Goal: Transaction & Acquisition: Download file/media

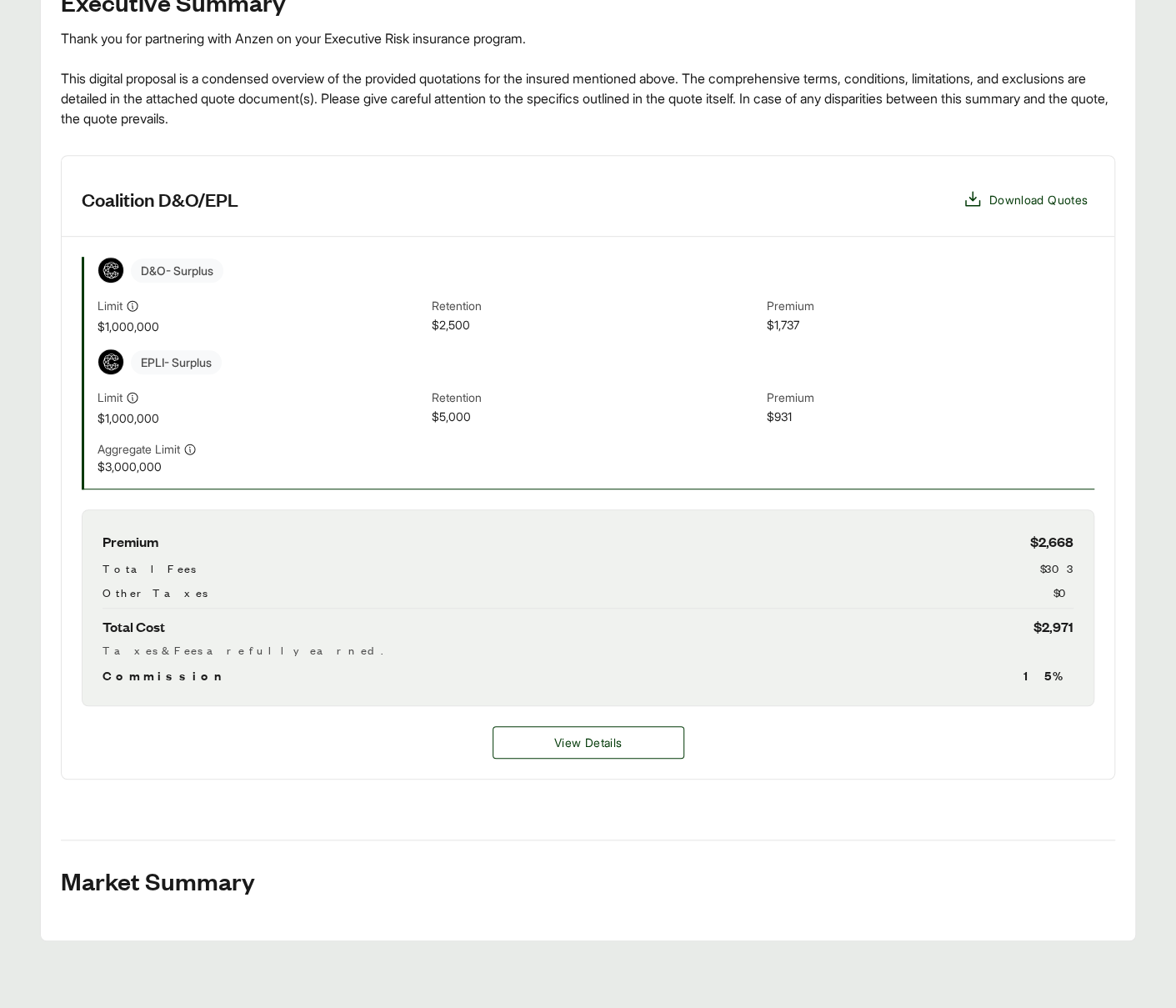
scroll to position [342, 0]
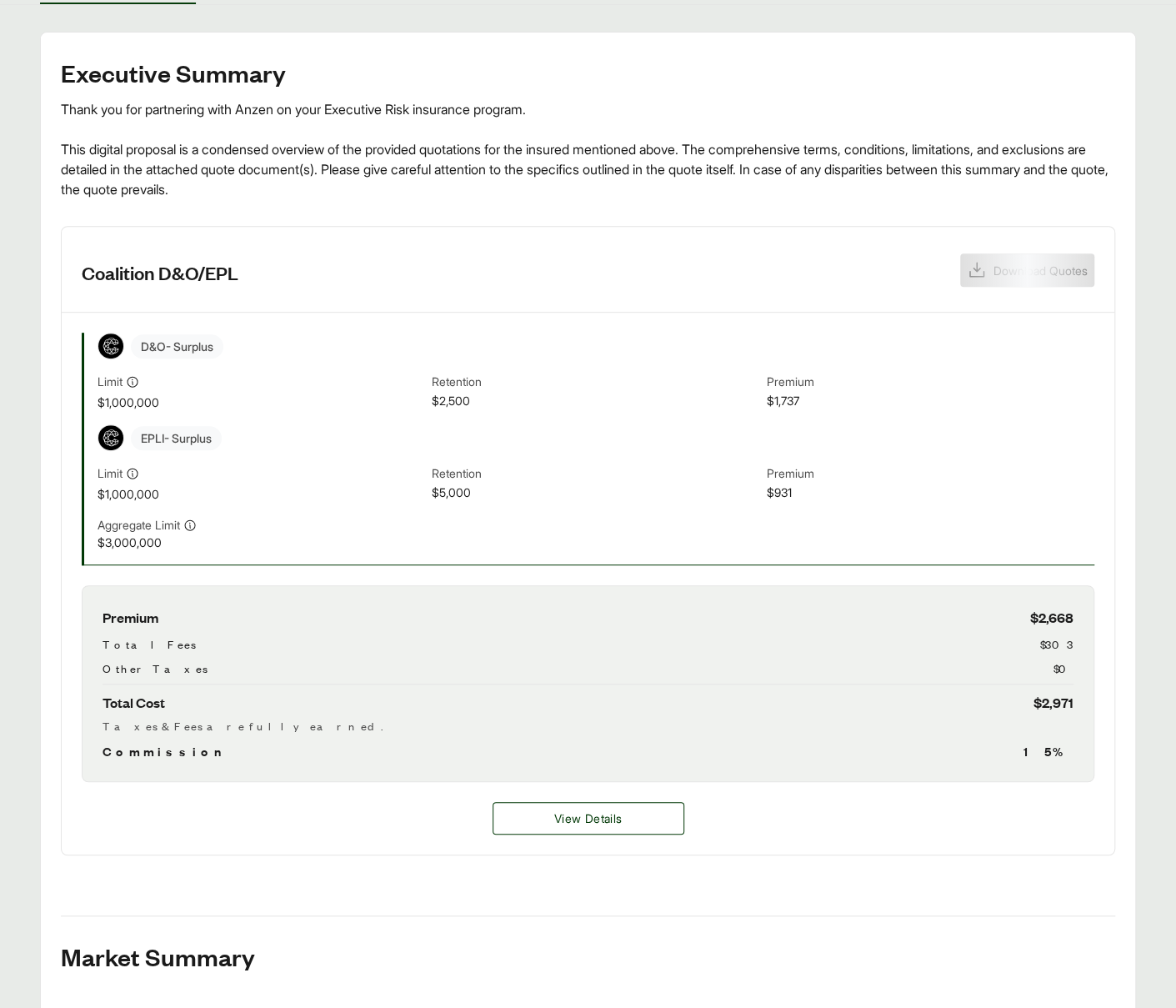
scroll to position [184, 0]
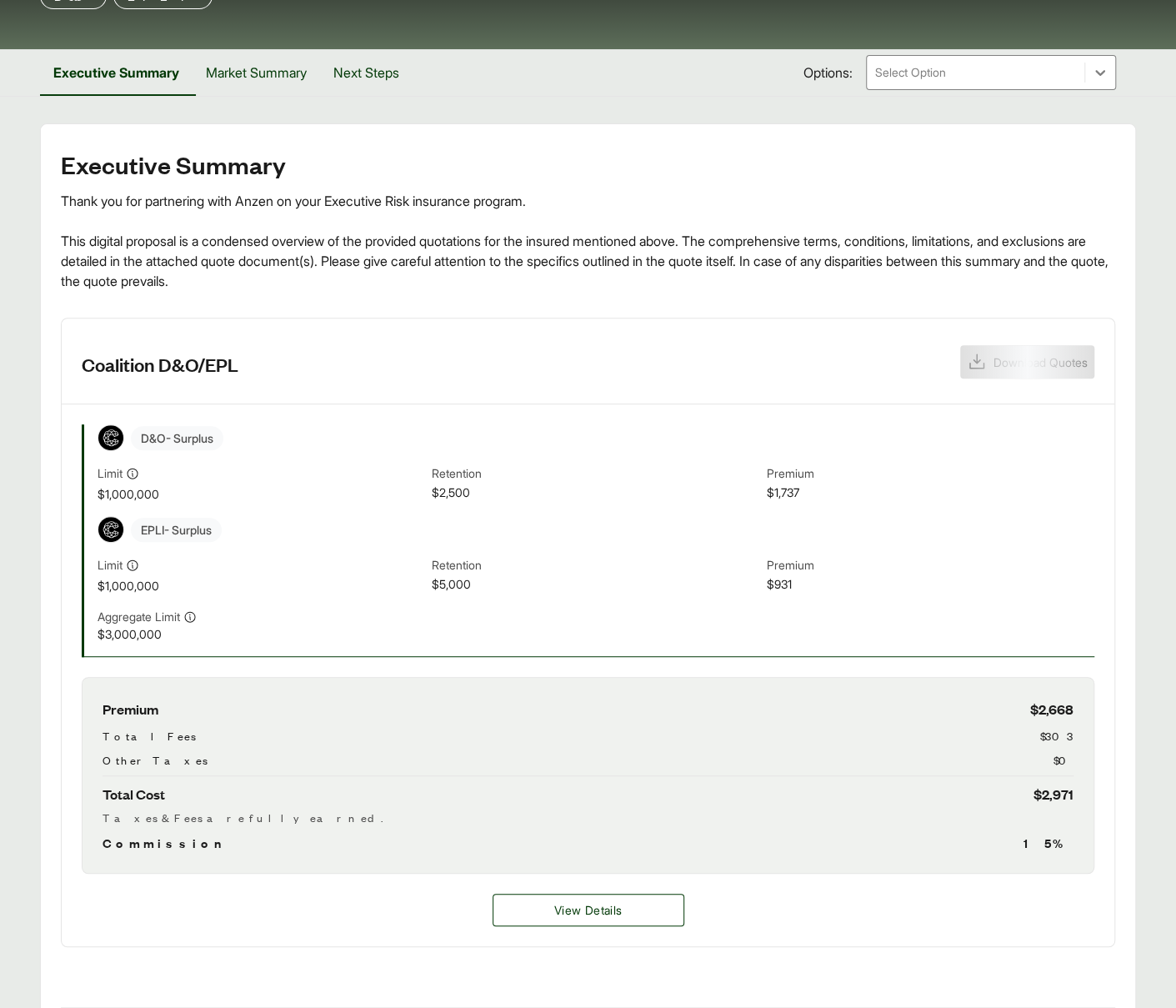
click at [996, 342] on header "Coalition D&O/EPL Download Quotes" at bounding box center [588, 361] width 1053 height 86
click at [1004, 357] on header "Coalition D&O/EPL Download Quotes" at bounding box center [588, 361] width 1053 height 86
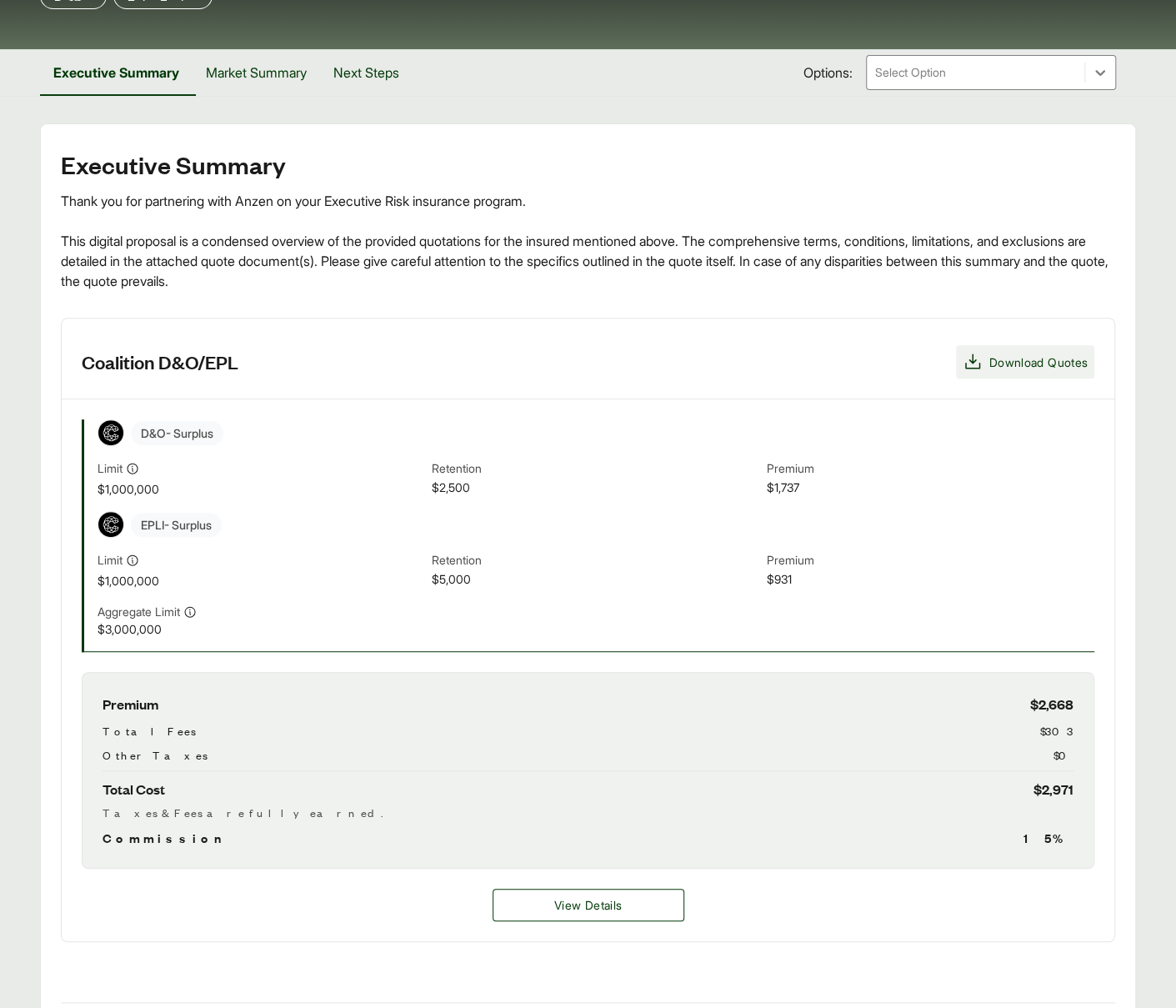
click at [1030, 359] on span "Download Quotes" at bounding box center [1038, 362] width 98 height 18
